Goal: Task Accomplishment & Management: Use online tool/utility

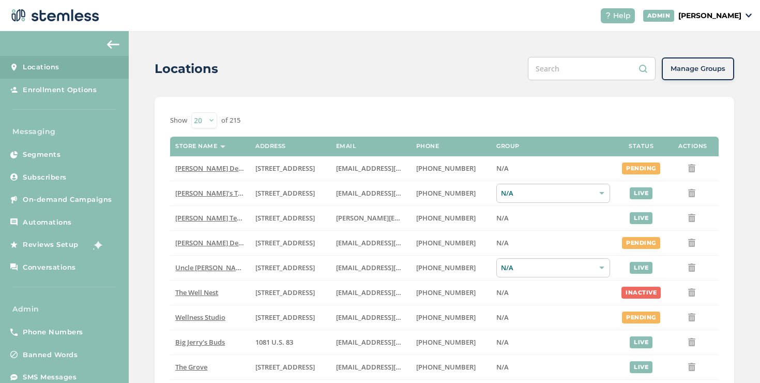
click at [103, 194] on span "On-demand Campaigns" at bounding box center [67, 199] width 89 height 10
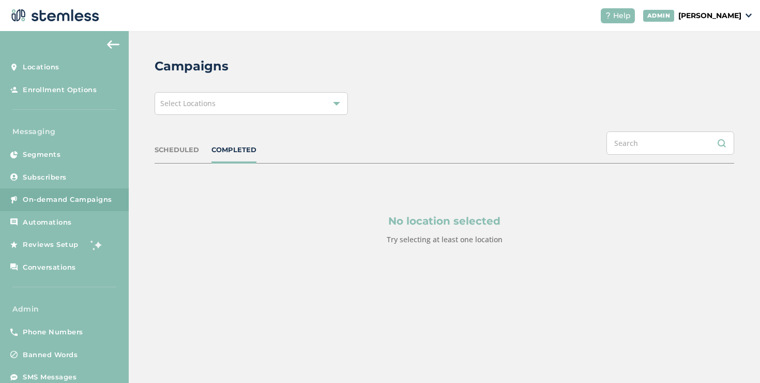
click at [191, 149] on div "SCHEDULED" at bounding box center [177, 150] width 44 height 10
click at [213, 110] on div "Select Locations" at bounding box center [251, 103] width 193 height 23
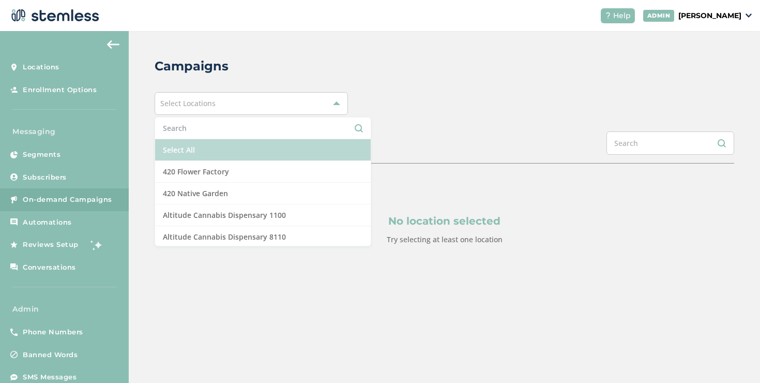
click at [205, 150] on li "Select All" at bounding box center [263, 150] width 216 height 22
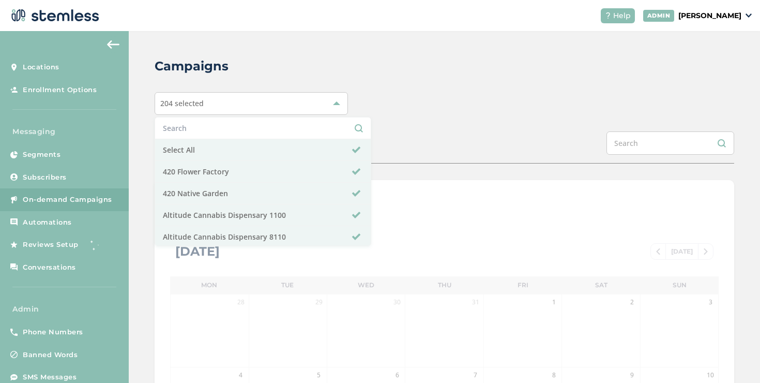
click at [448, 136] on div "SCHEDULED COMPLETED" at bounding box center [445, 147] width 580 height 32
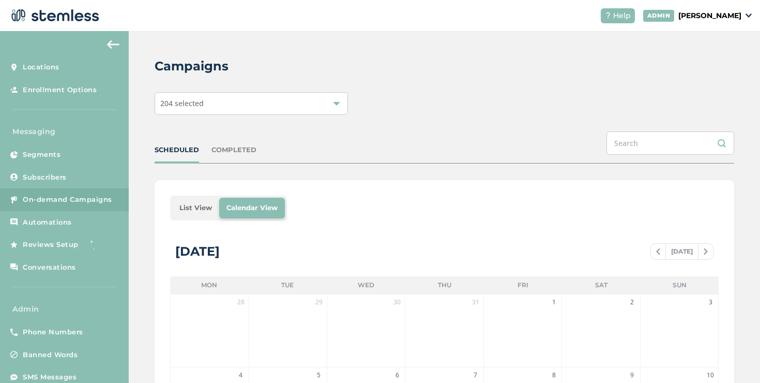
click at [198, 207] on li "List View" at bounding box center [195, 207] width 47 height 21
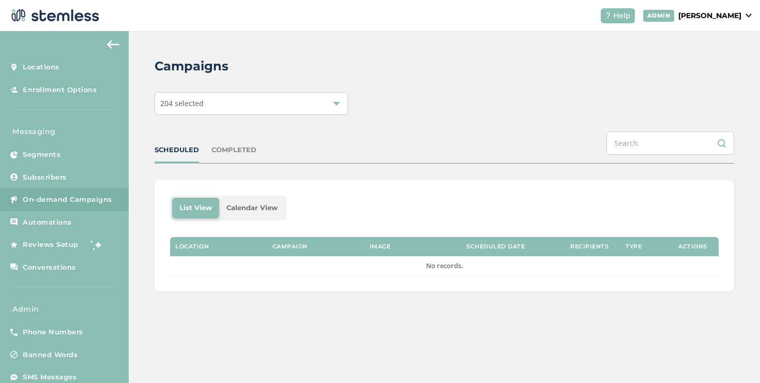
click at [214, 156] on div "SCHEDULED COMPLETED" at bounding box center [445, 147] width 580 height 32
click at [215, 154] on div "COMPLETED" at bounding box center [233, 150] width 45 height 10
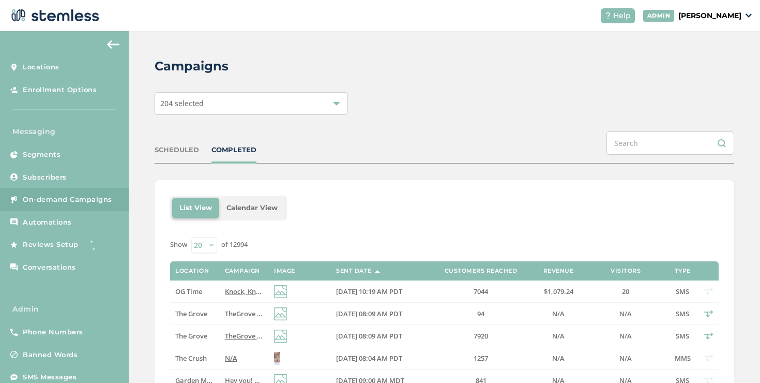
scroll to position [64, 0]
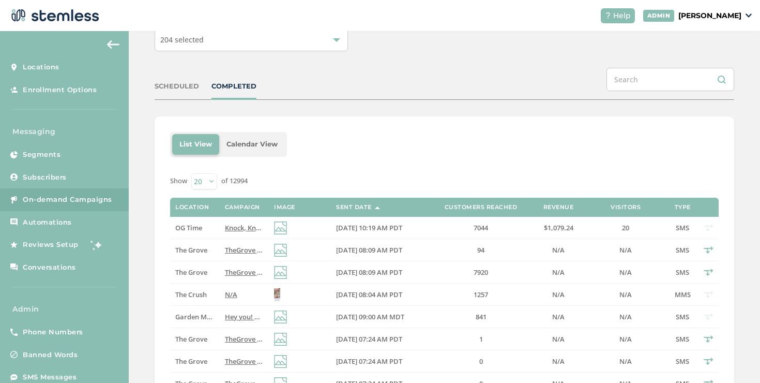
click at [719, 13] on p "[PERSON_NAME]" at bounding box center [709, 15] width 63 height 11
click at [720, 71] on span "Impersonate" at bounding box center [715, 75] width 51 height 10
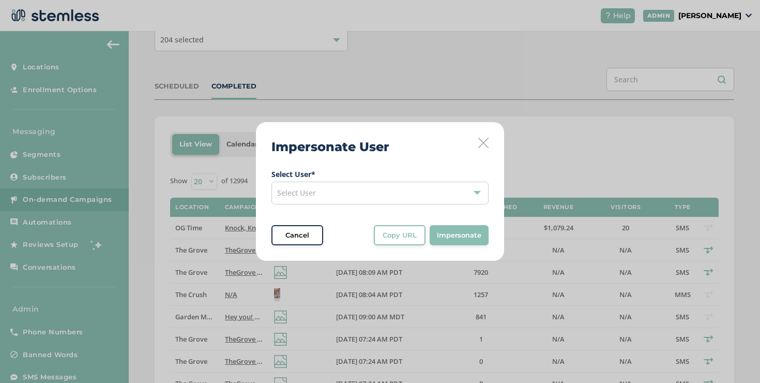
drag, startPoint x: 398, startPoint y: 189, endPoint x: 395, endPoint y: 199, distance: 10.7
click at [398, 189] on div "Select User" at bounding box center [379, 192] width 217 height 23
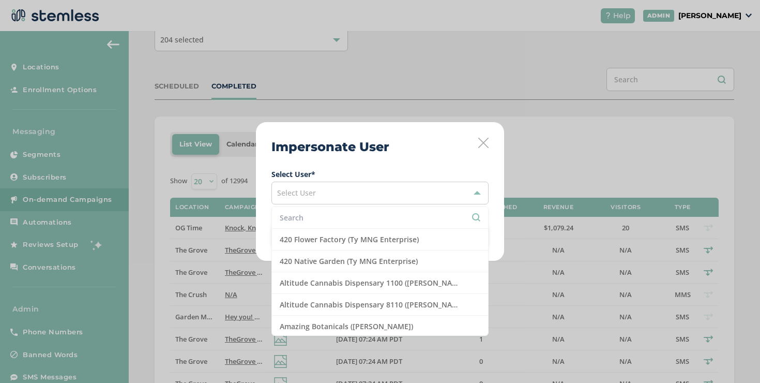
click at [382, 217] on input "text" at bounding box center [380, 217] width 201 height 11
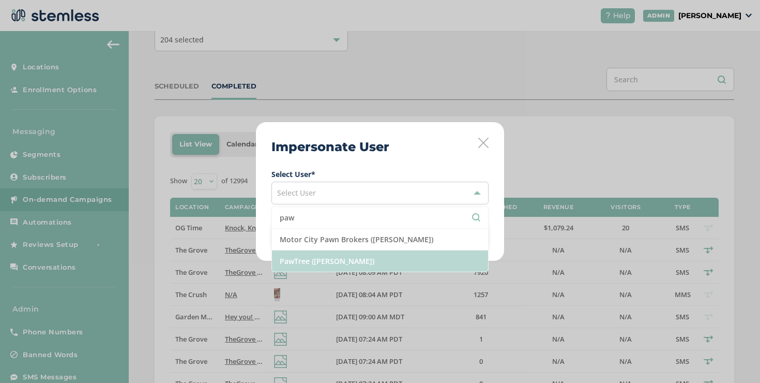
type input "paw"
click at [367, 250] on li "PawTree ([PERSON_NAME])" at bounding box center [380, 260] width 216 height 21
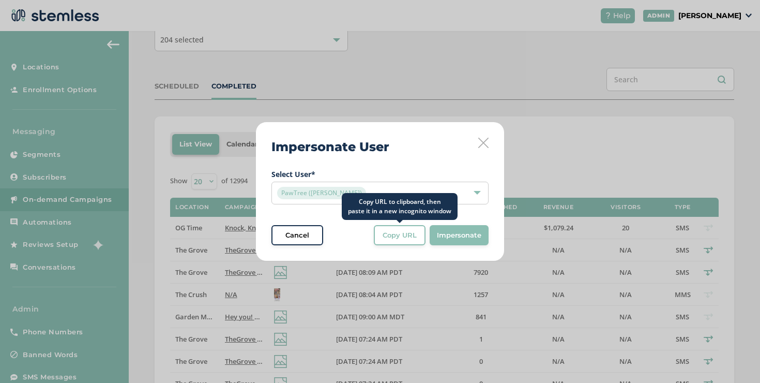
click at [402, 235] on span "Copy URL" at bounding box center [400, 235] width 34 height 10
